Goal: Information Seeking & Learning: Check status

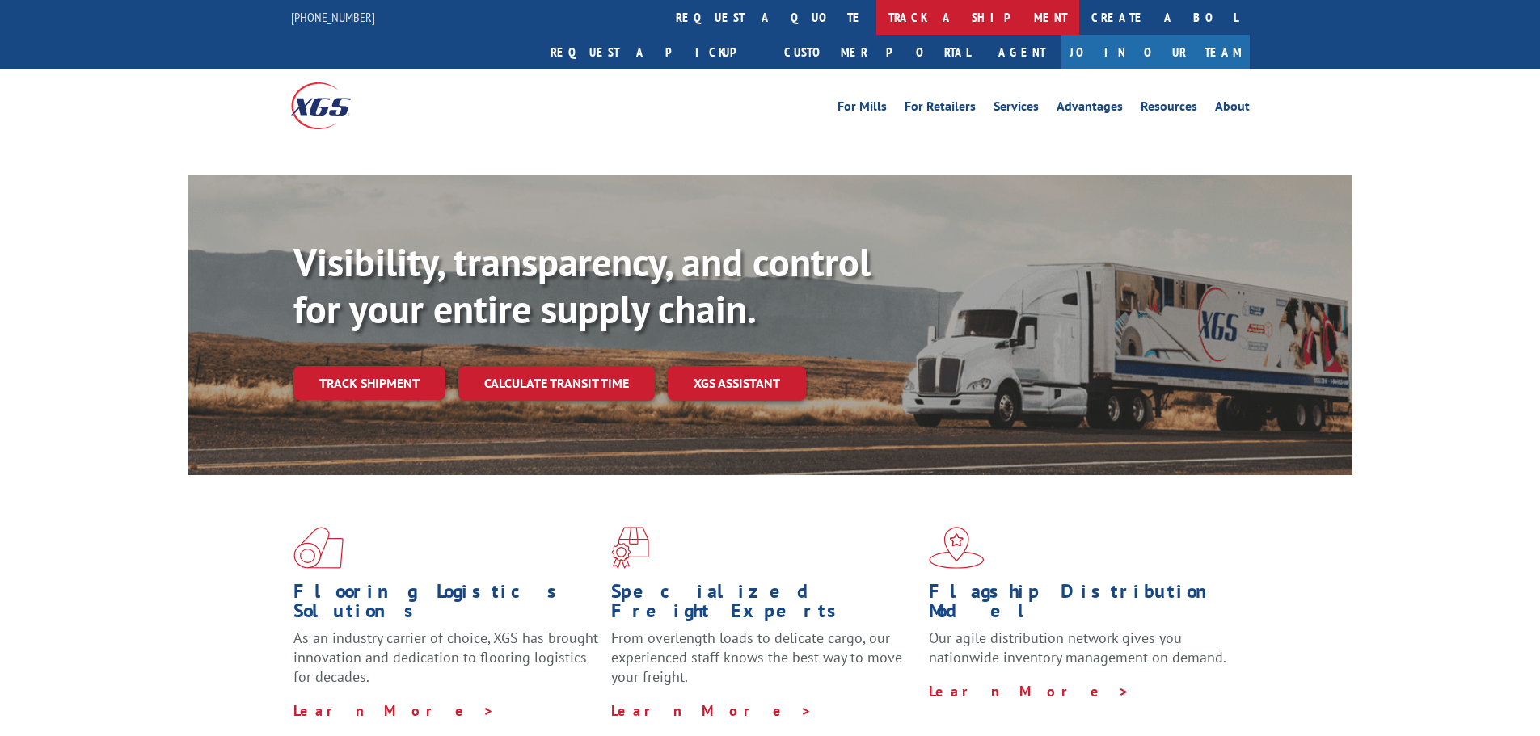
click at [876, 15] on link "track a shipment" at bounding box center [977, 17] width 203 height 35
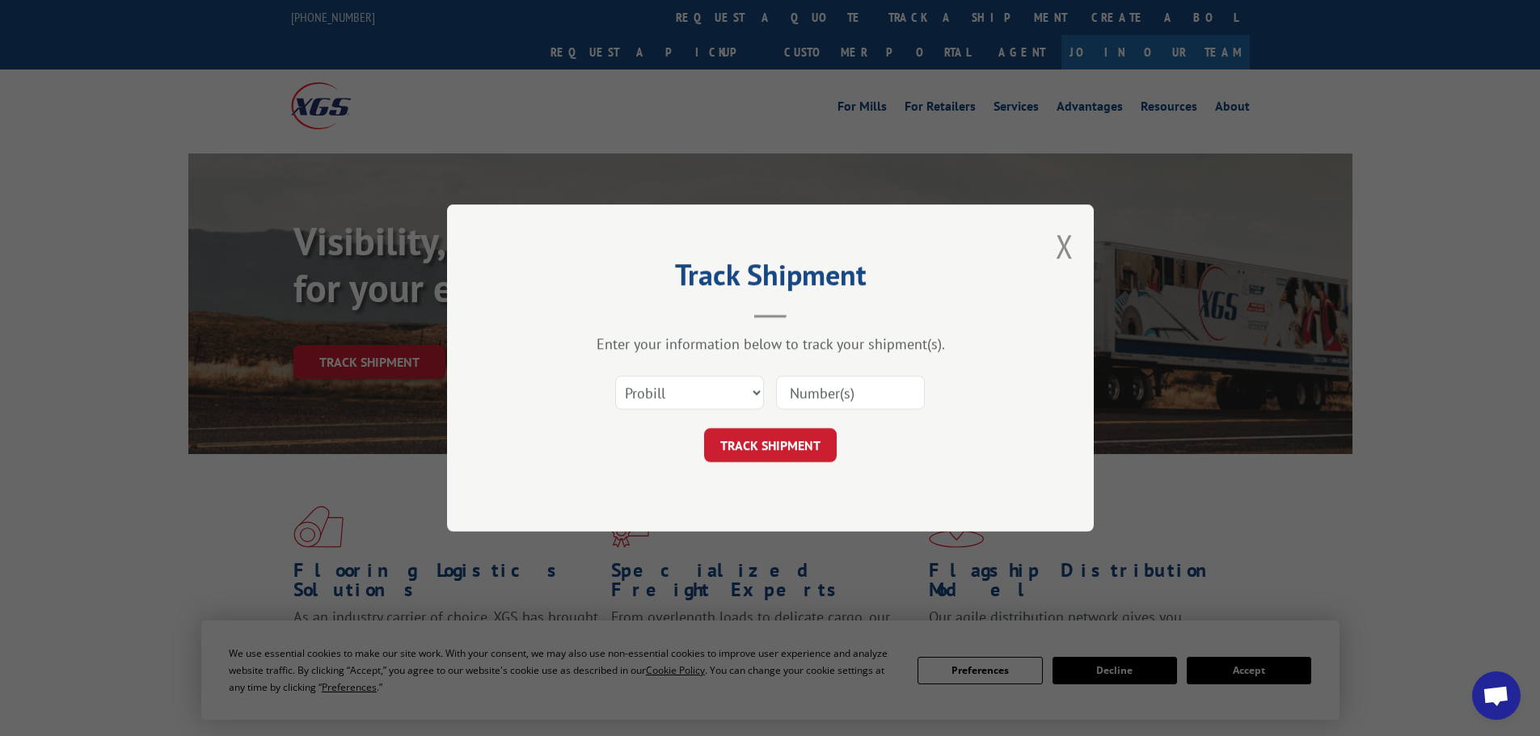
click at [863, 392] on input at bounding box center [850, 393] width 149 height 34
paste input "17108290"
type input "17108290"
click at [779, 443] on button "TRACK SHIPMENT" at bounding box center [770, 445] width 133 height 34
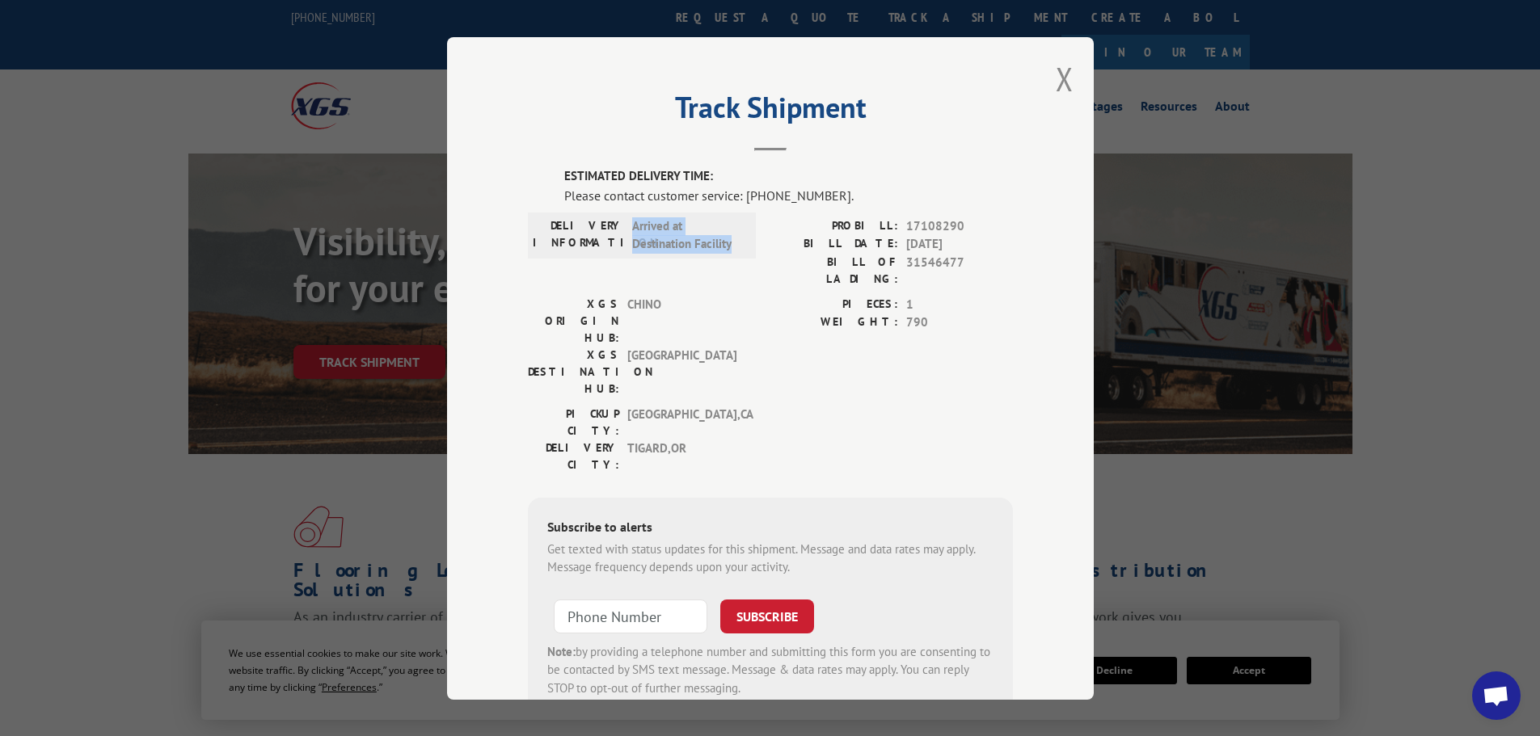
drag, startPoint x: 624, startPoint y: 230, endPoint x: 750, endPoint y: 254, distance: 128.3
click at [750, 254] on div "DELIVERY INFORMATION: Arrived at Destination Facility PROBILL: 17108290 BILL DA…" at bounding box center [770, 256] width 485 height 78
drag, startPoint x: 609, startPoint y: 376, endPoint x: 747, endPoint y: 374, distance: 138.3
click at [747, 405] on div "PICKUP CITY: [GEOGRAPHIC_DATA] , [GEOGRAPHIC_DATA] [GEOGRAPHIC_DATA]: [GEOGRAPH…" at bounding box center [770, 443] width 485 height 76
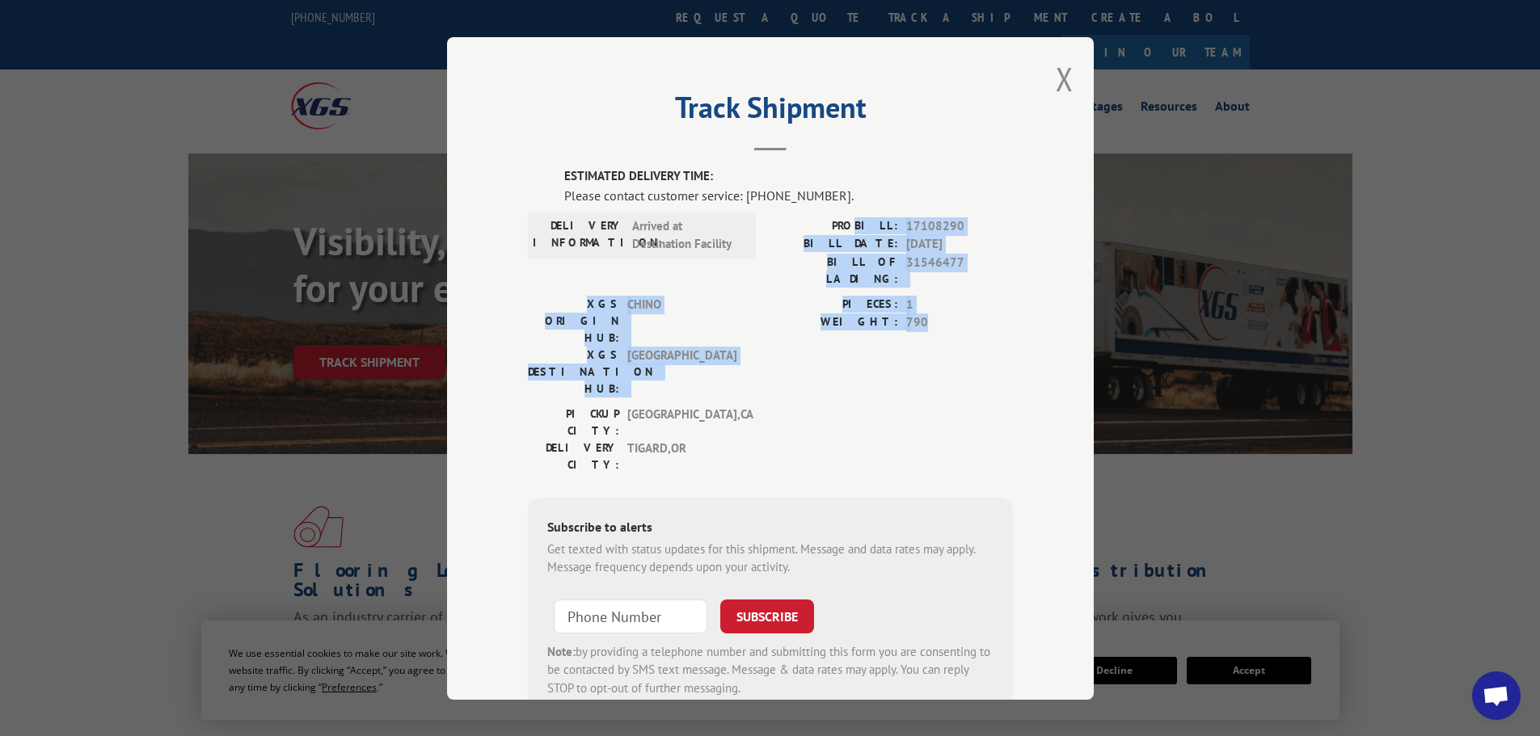
drag, startPoint x: 865, startPoint y: 226, endPoint x: 968, endPoint y: 316, distance: 137.0
click at [968, 316] on div "ESTIMATED DELIVERY TIME: Please contact customer service: [PHONE_NUMBER]. DELIV…" at bounding box center [770, 442] width 485 height 550
click at [990, 335] on div "PIECES: 1 WEIGHT: 790" at bounding box center [891, 350] width 243 height 110
